Goal: Information Seeking & Learning: Find specific fact

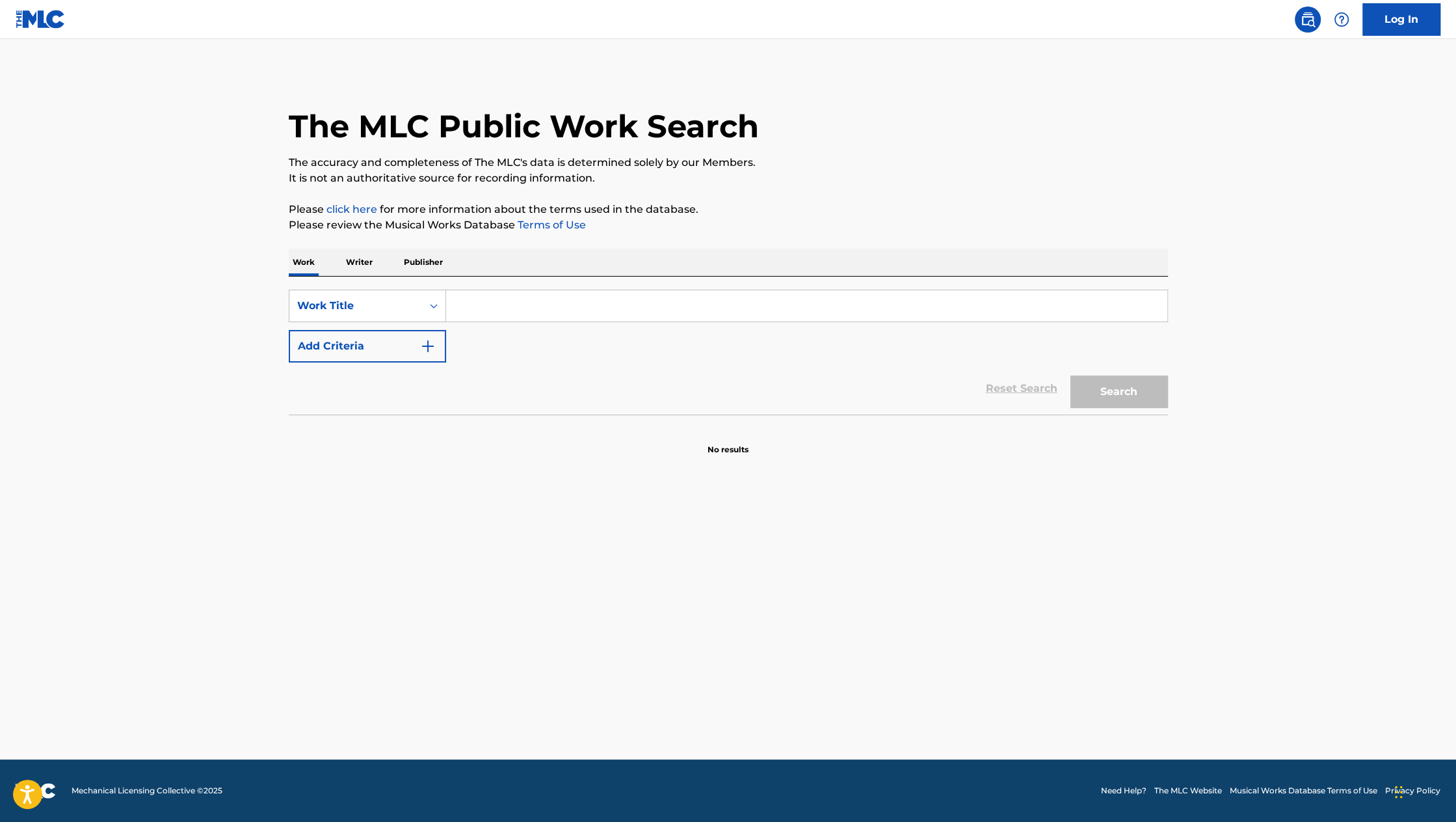
click at [502, 314] on input "Search Form" at bounding box center [807, 306] width 721 height 32
type input "Sand in my boots"
click at [437, 341] on button "Add Criteria" at bounding box center [367, 346] width 157 height 33
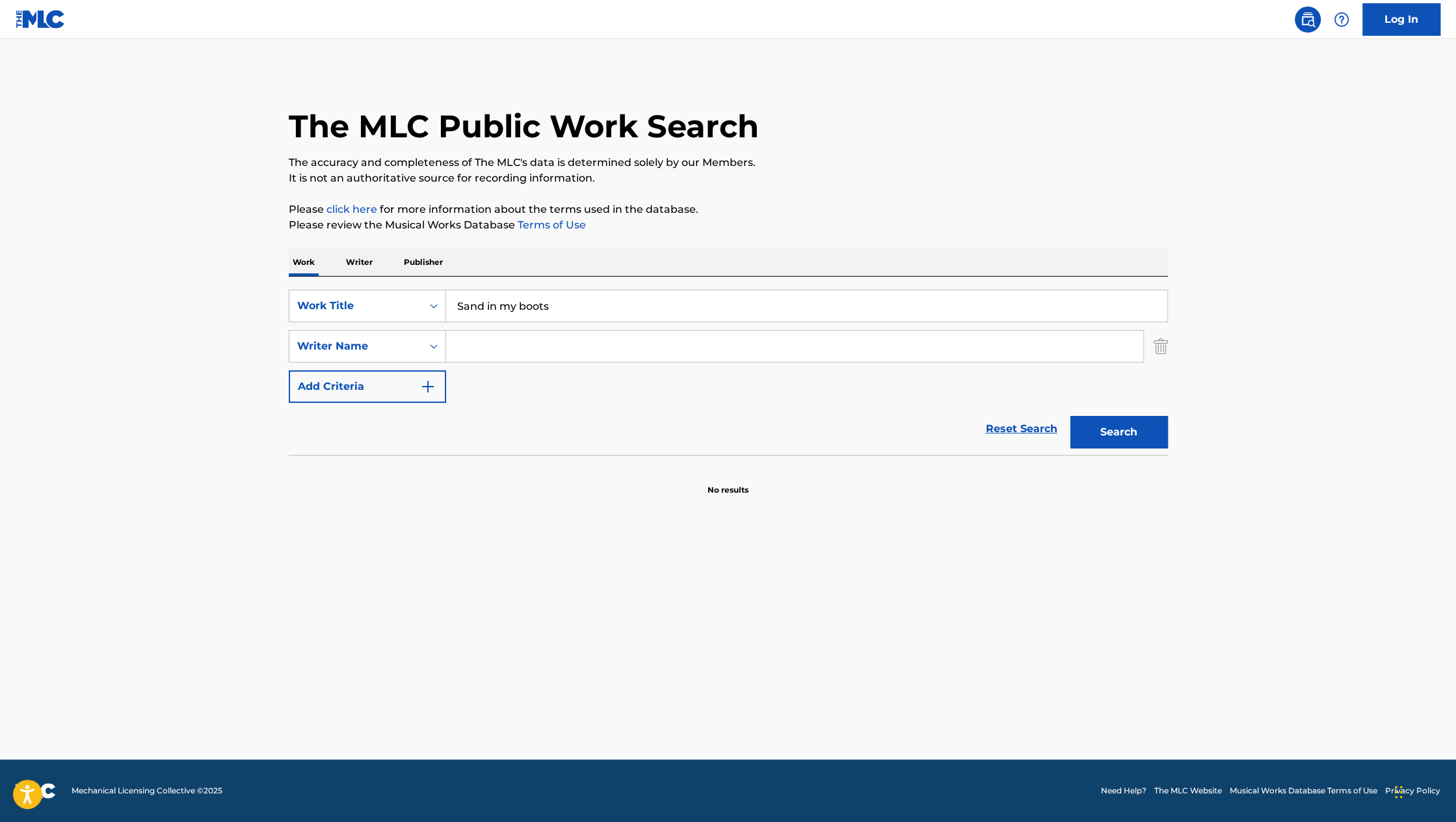
click at [482, 352] on input "Search Form" at bounding box center [794, 346] width 697 height 32
type input "[PERSON_NAME]"
click at [1091, 432] on button "Search" at bounding box center [1119, 432] width 98 height 33
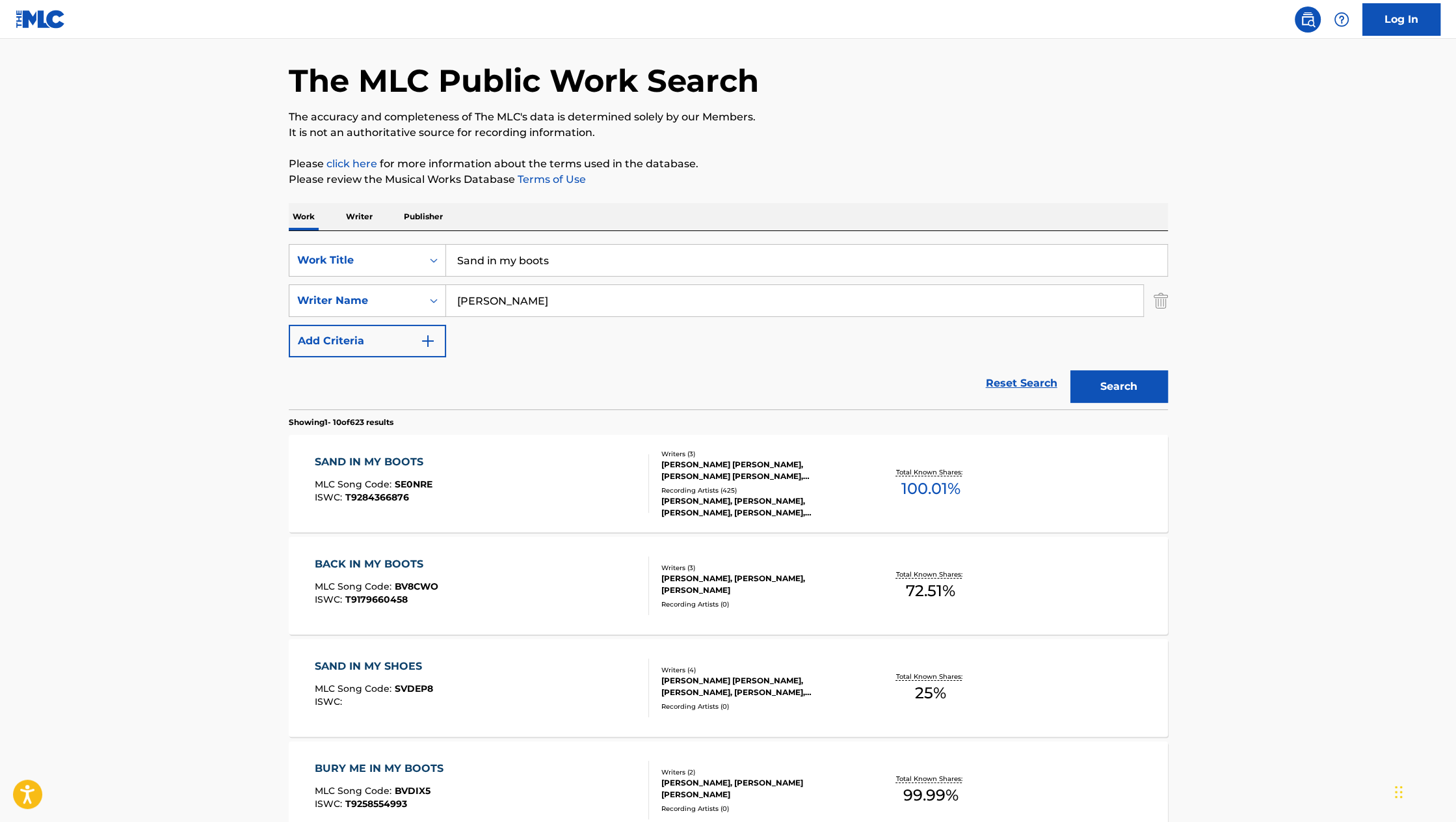
scroll to position [47, 0]
click at [395, 455] on div "SAND IN MY BOOTS" at bounding box center [373, 461] width 118 height 16
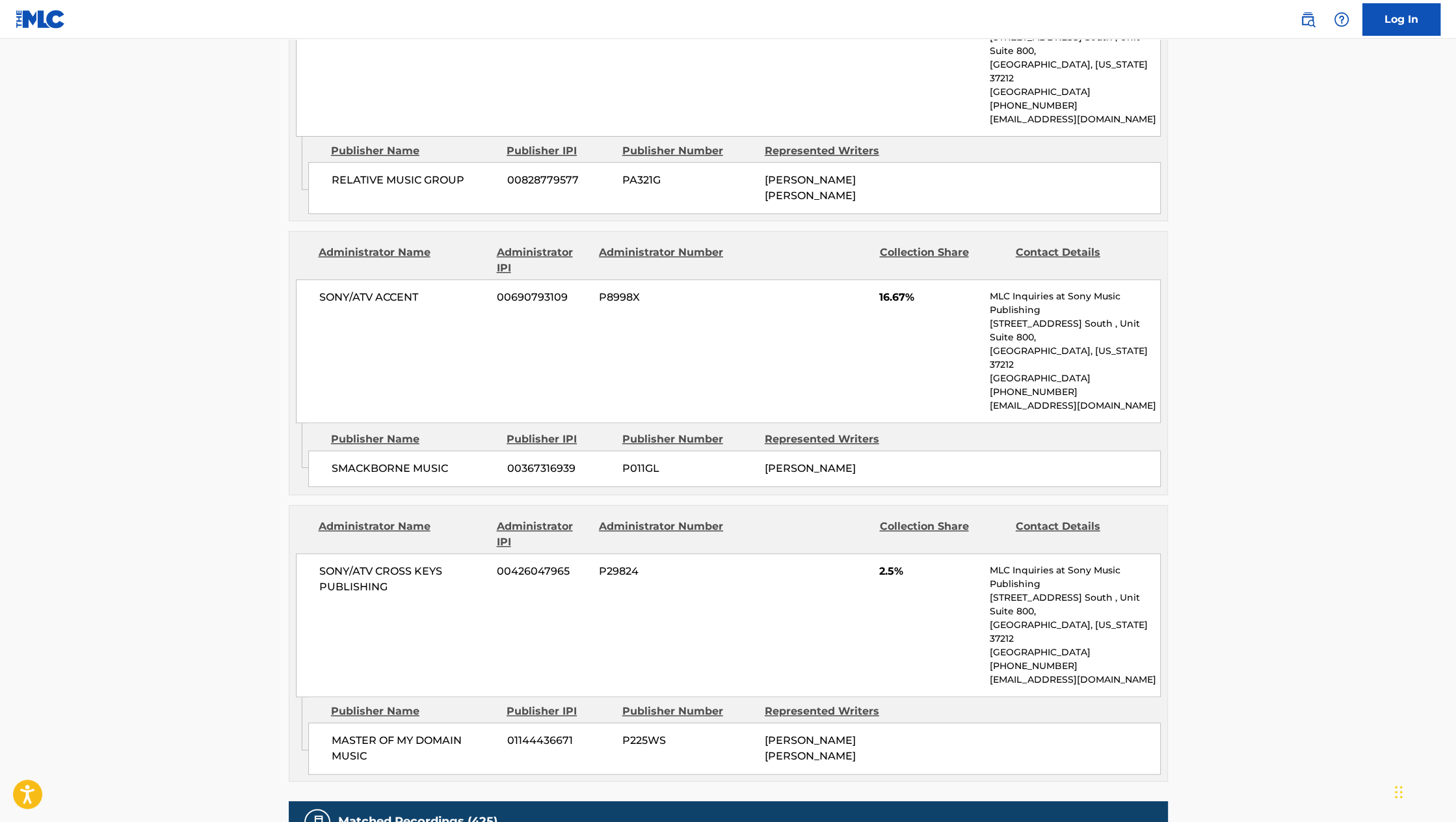
scroll to position [1463, 0]
